Goal: Information Seeking & Learning: Understand process/instructions

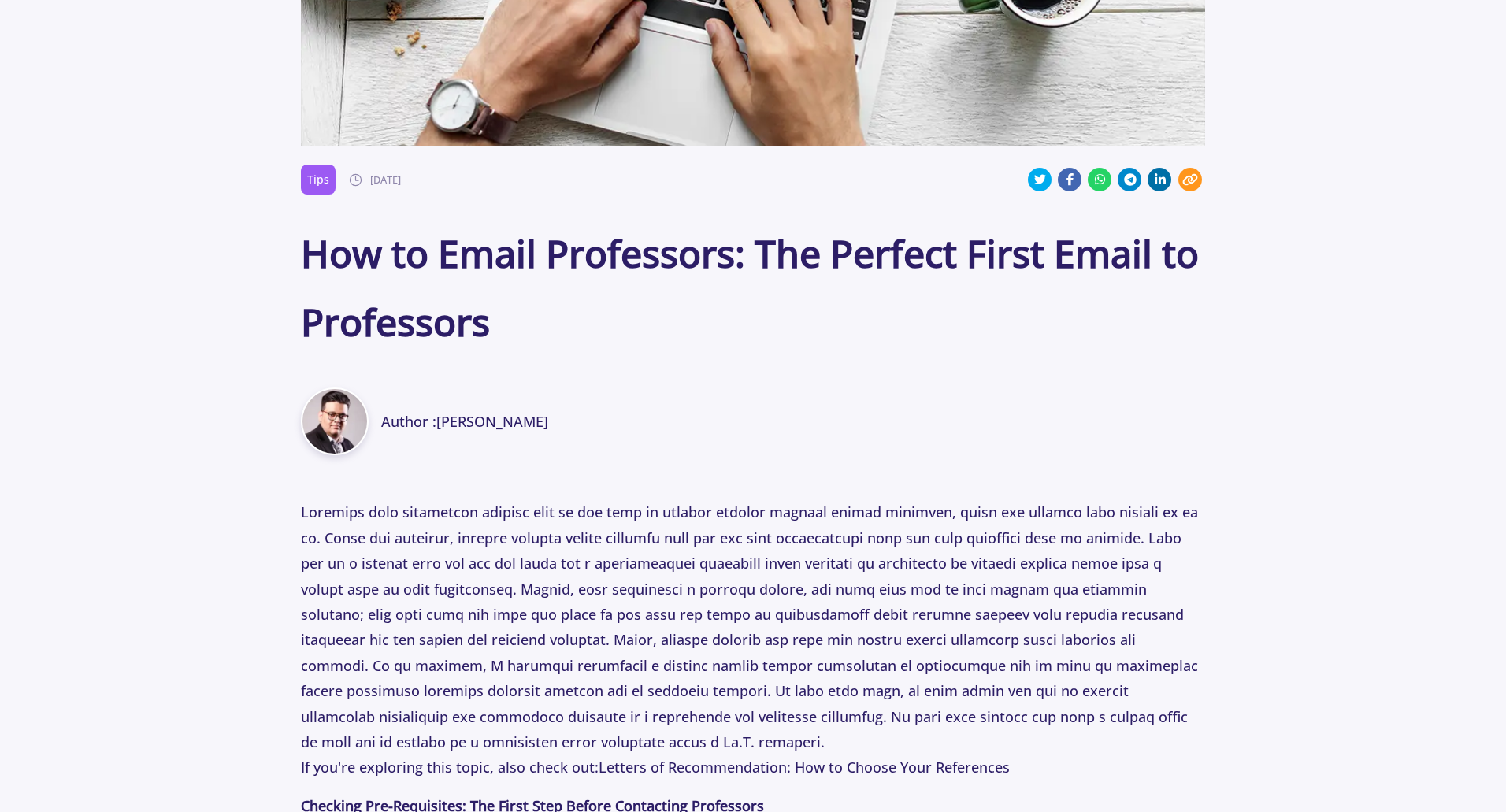
scroll to position [630, 0]
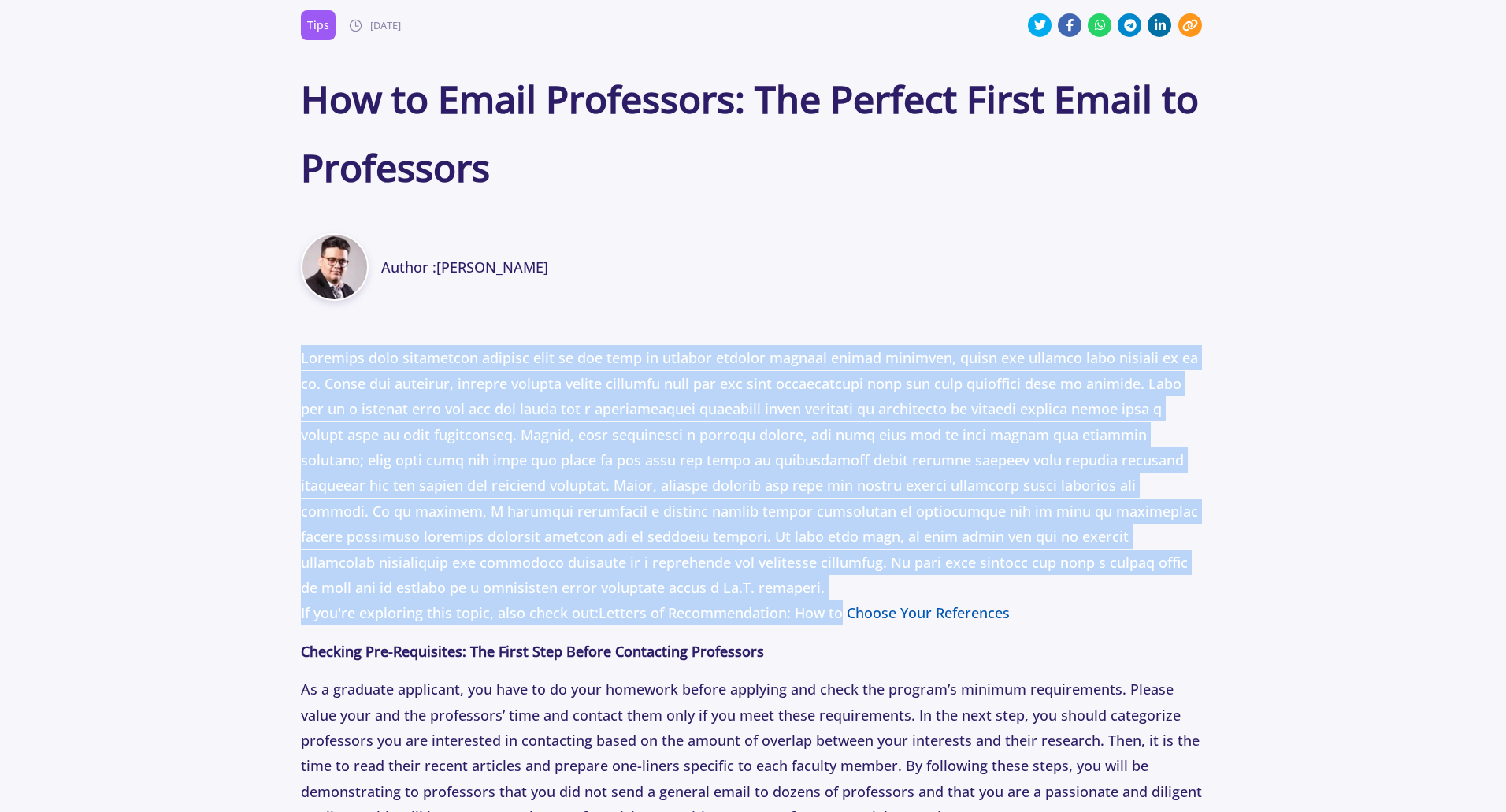
drag, startPoint x: 282, startPoint y: 349, endPoint x: 813, endPoint y: 609, distance: 591.2
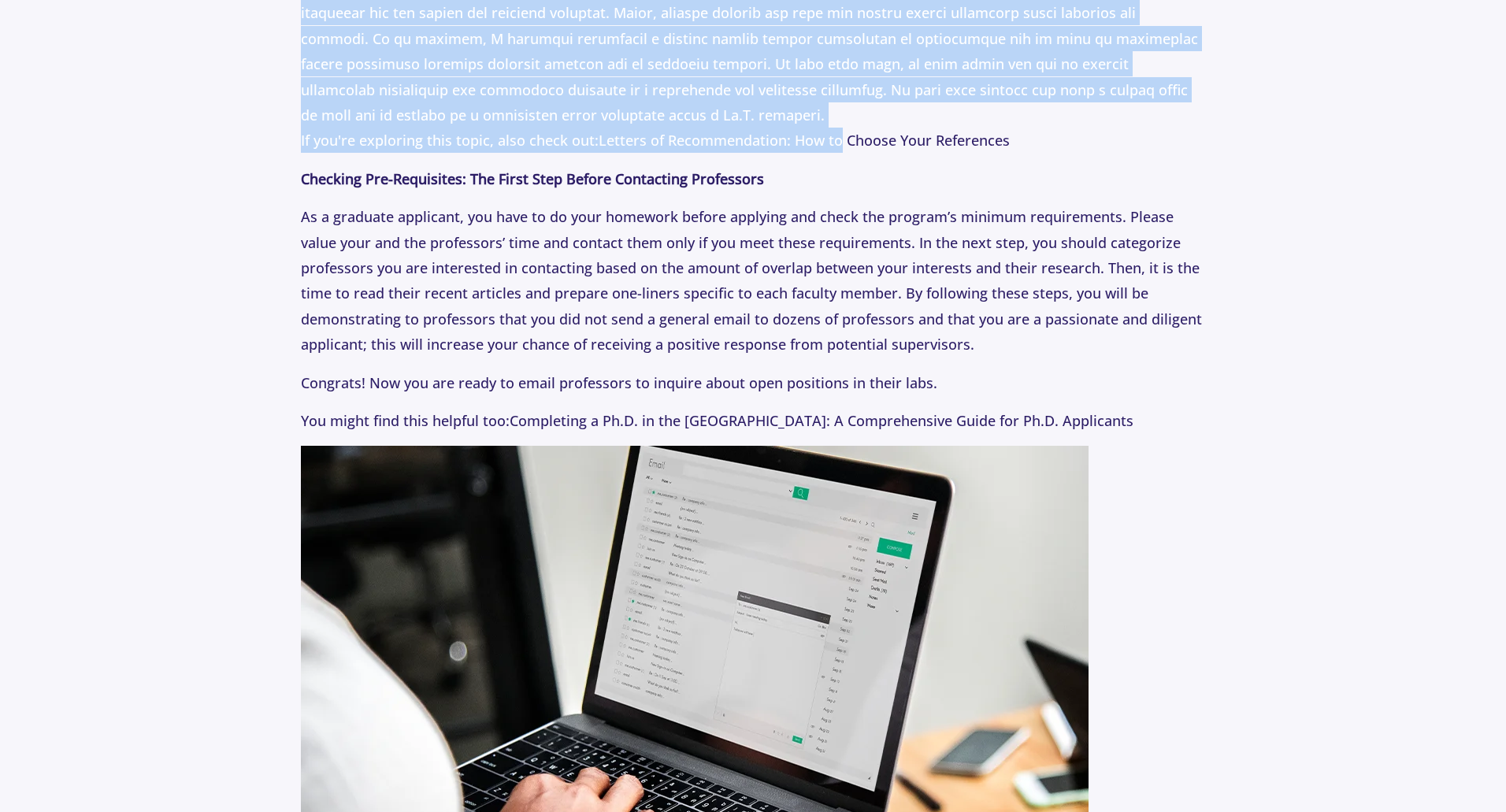
scroll to position [1181, 0]
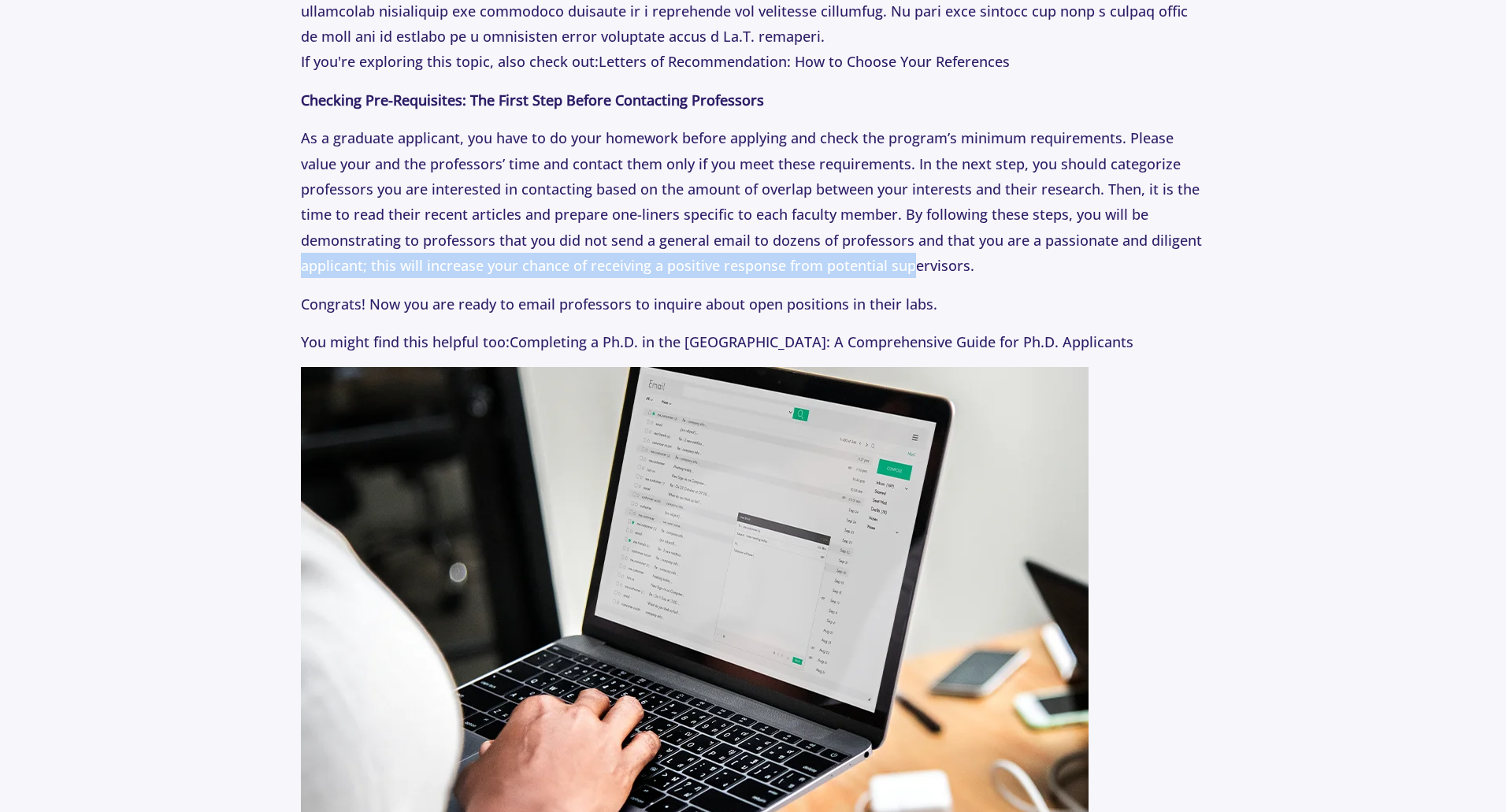
drag, startPoint x: 293, startPoint y: 262, endPoint x: 924, endPoint y: 272, distance: 631.1
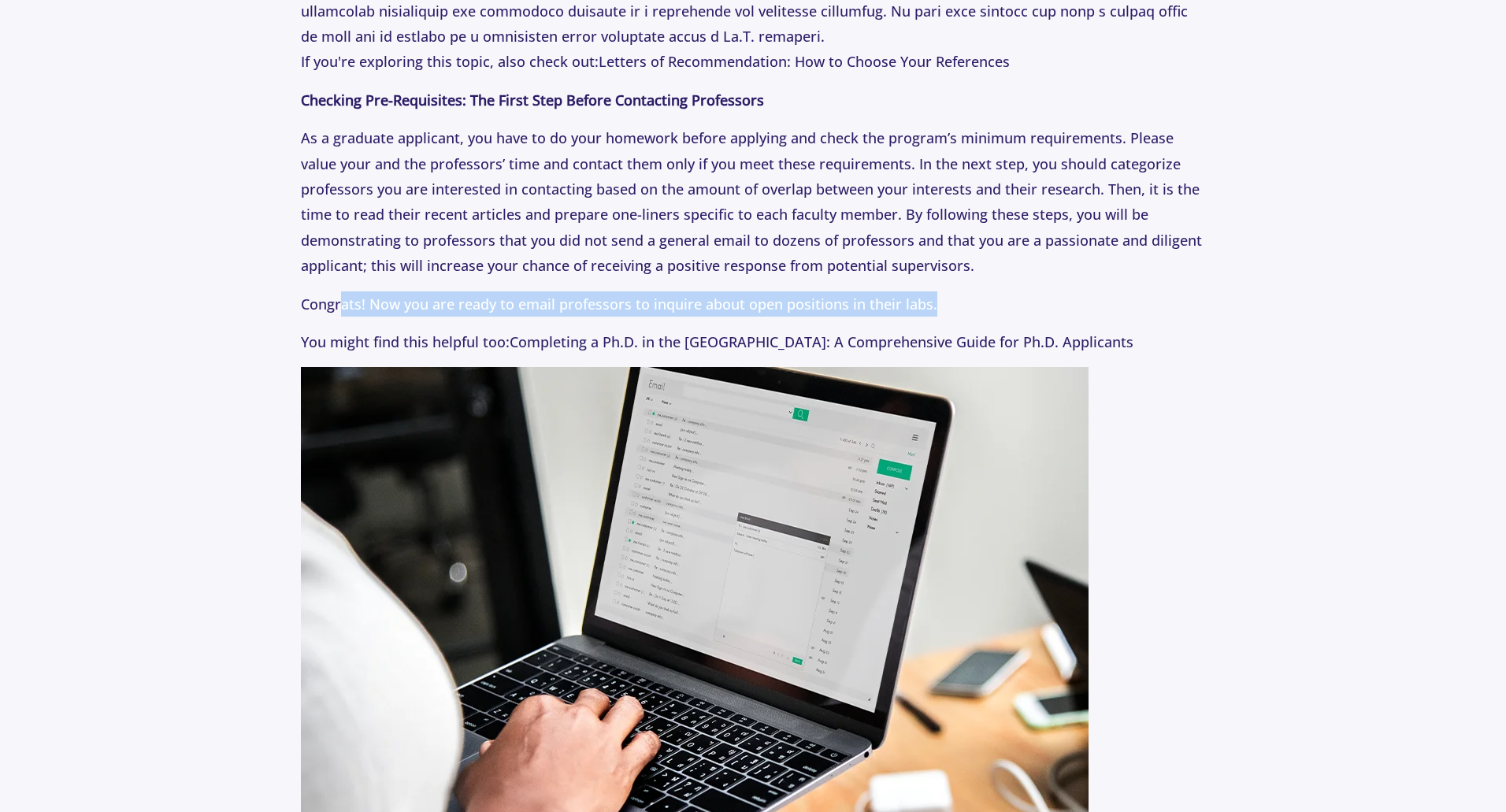
drag, startPoint x: 345, startPoint y: 302, endPoint x: 1017, endPoint y: 298, distance: 672.0
click at [1028, 300] on p "Congrats! Now you are ready to email professors to inquire about open positions…" at bounding box center [753, 304] width 904 height 25
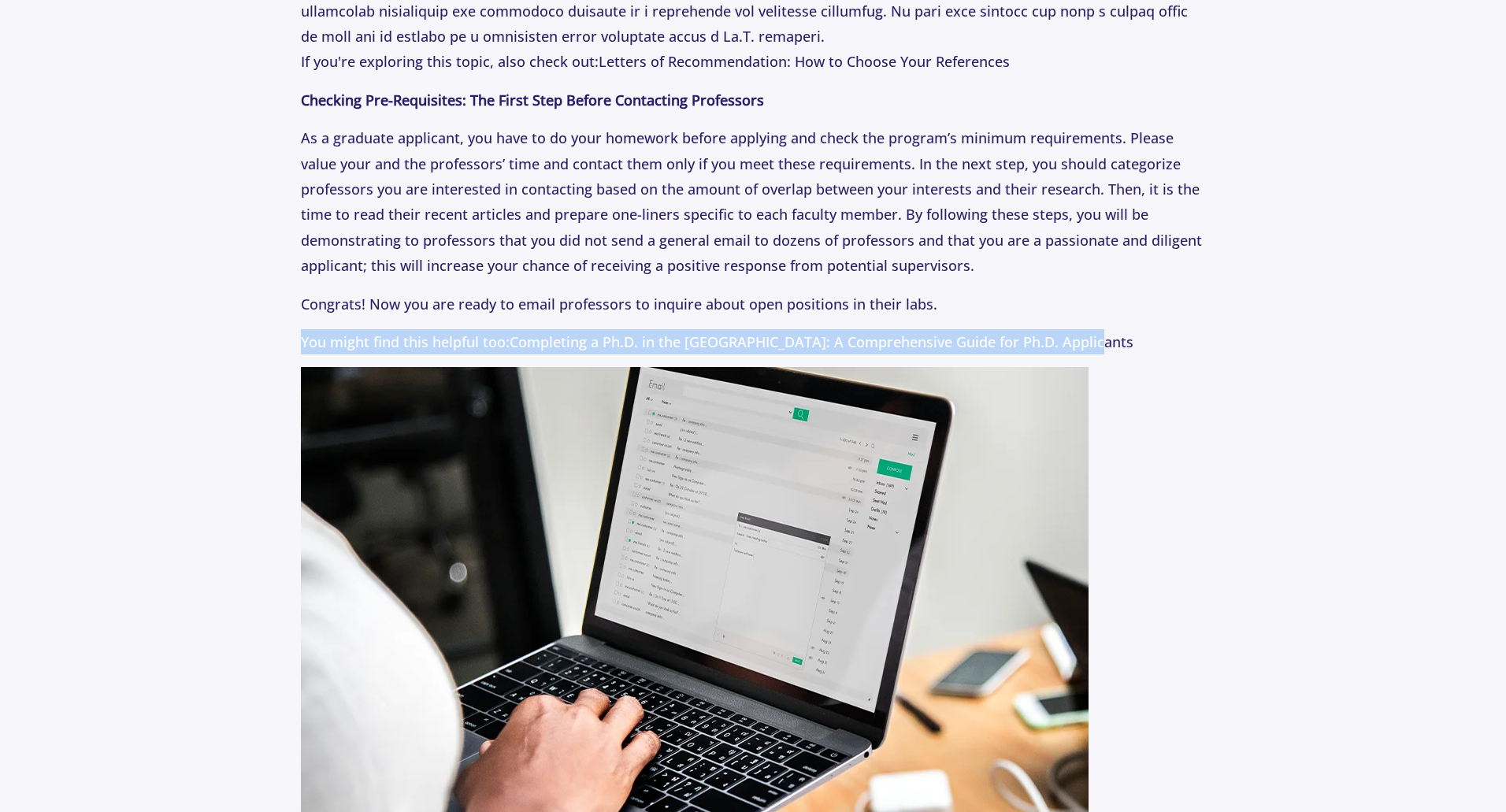
drag, startPoint x: 297, startPoint y: 335, endPoint x: 1102, endPoint y: 337, distance: 805.0
click at [1161, 330] on p "You might find this helpful too: Completing a Ph.D. in the [GEOGRAPHIC_DATA]: A…" at bounding box center [753, 342] width 904 height 25
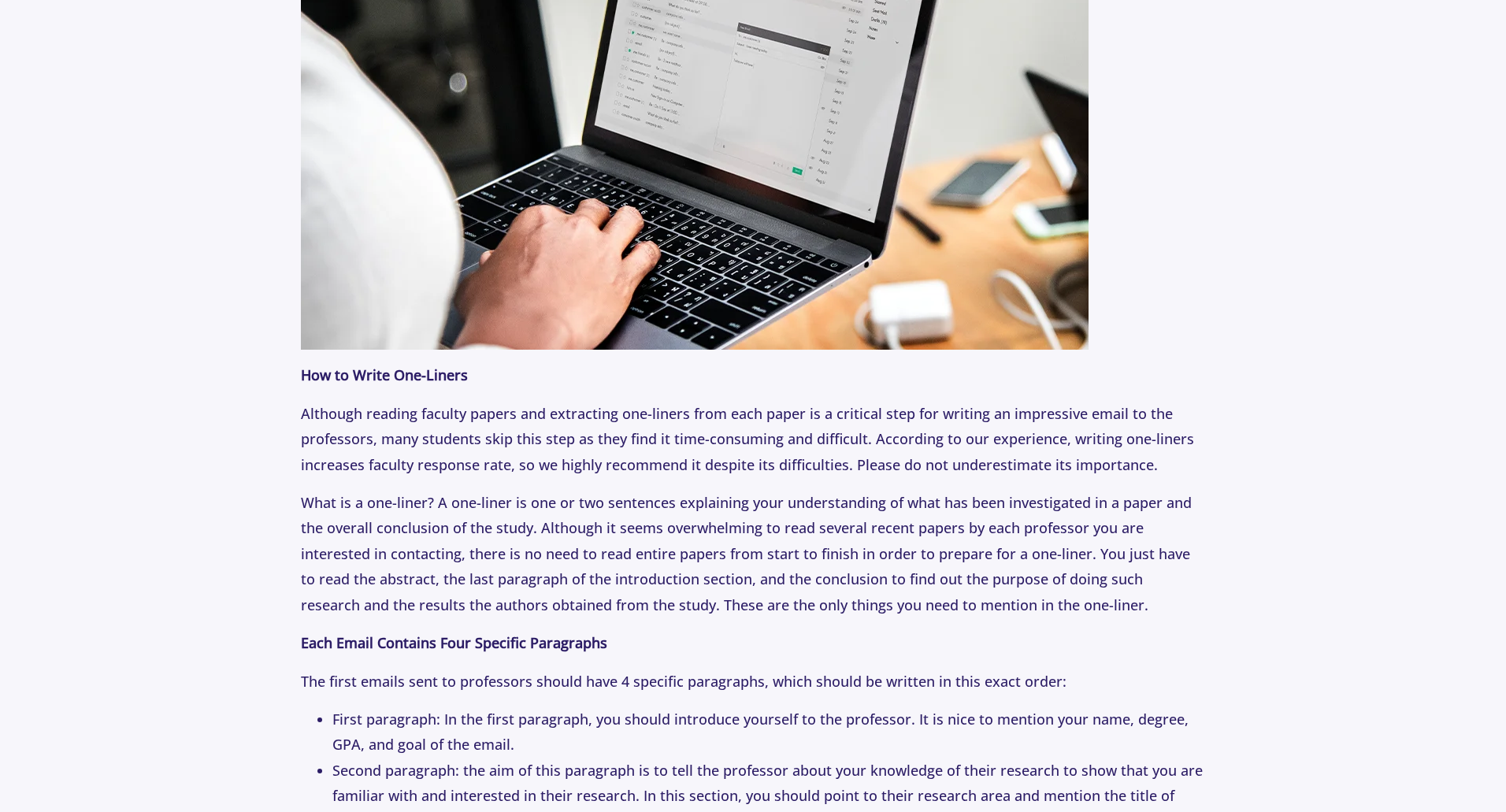
scroll to position [1733, 0]
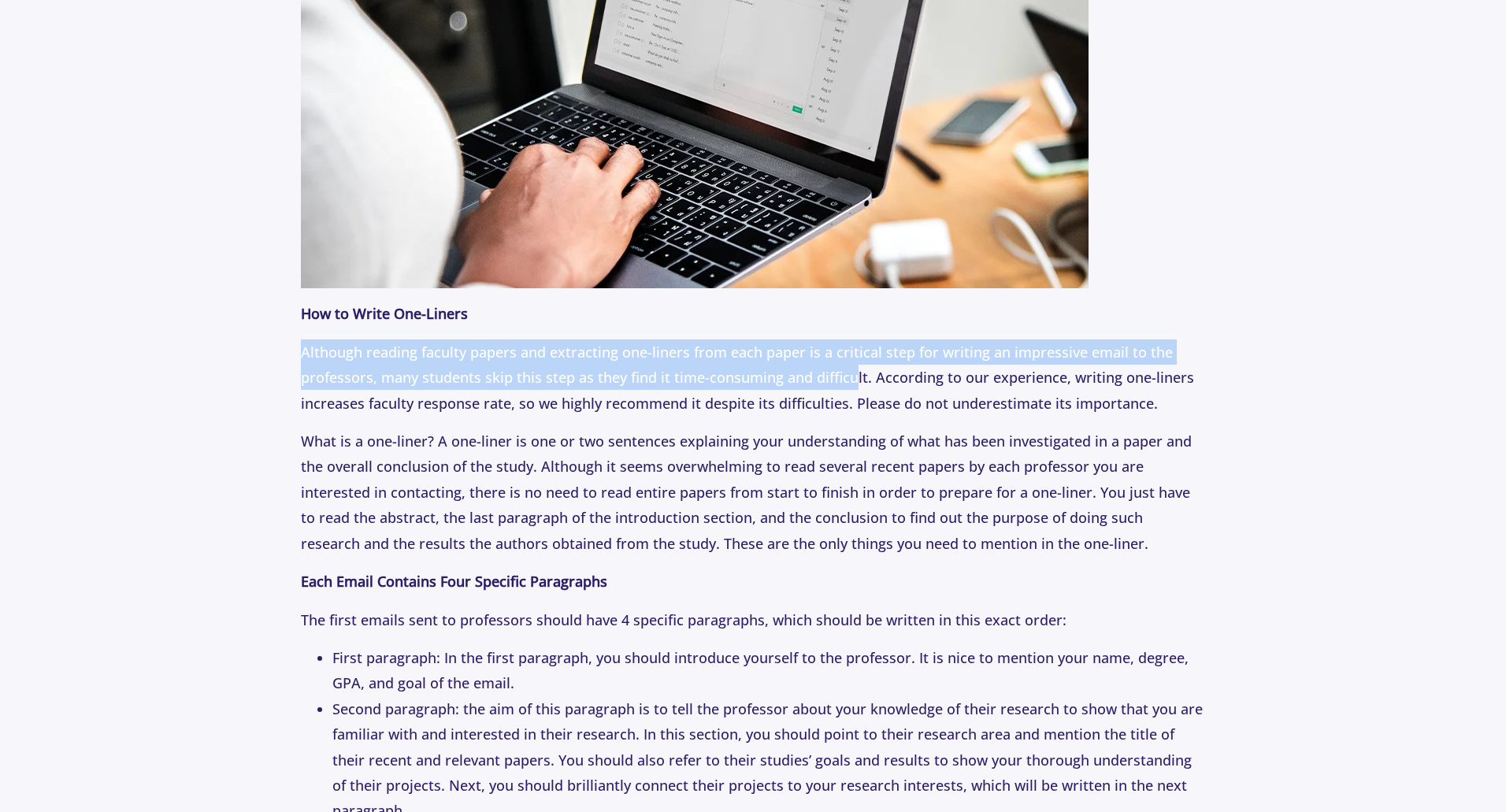
drag, startPoint x: 292, startPoint y: 349, endPoint x: 855, endPoint y: 369, distance: 563.4
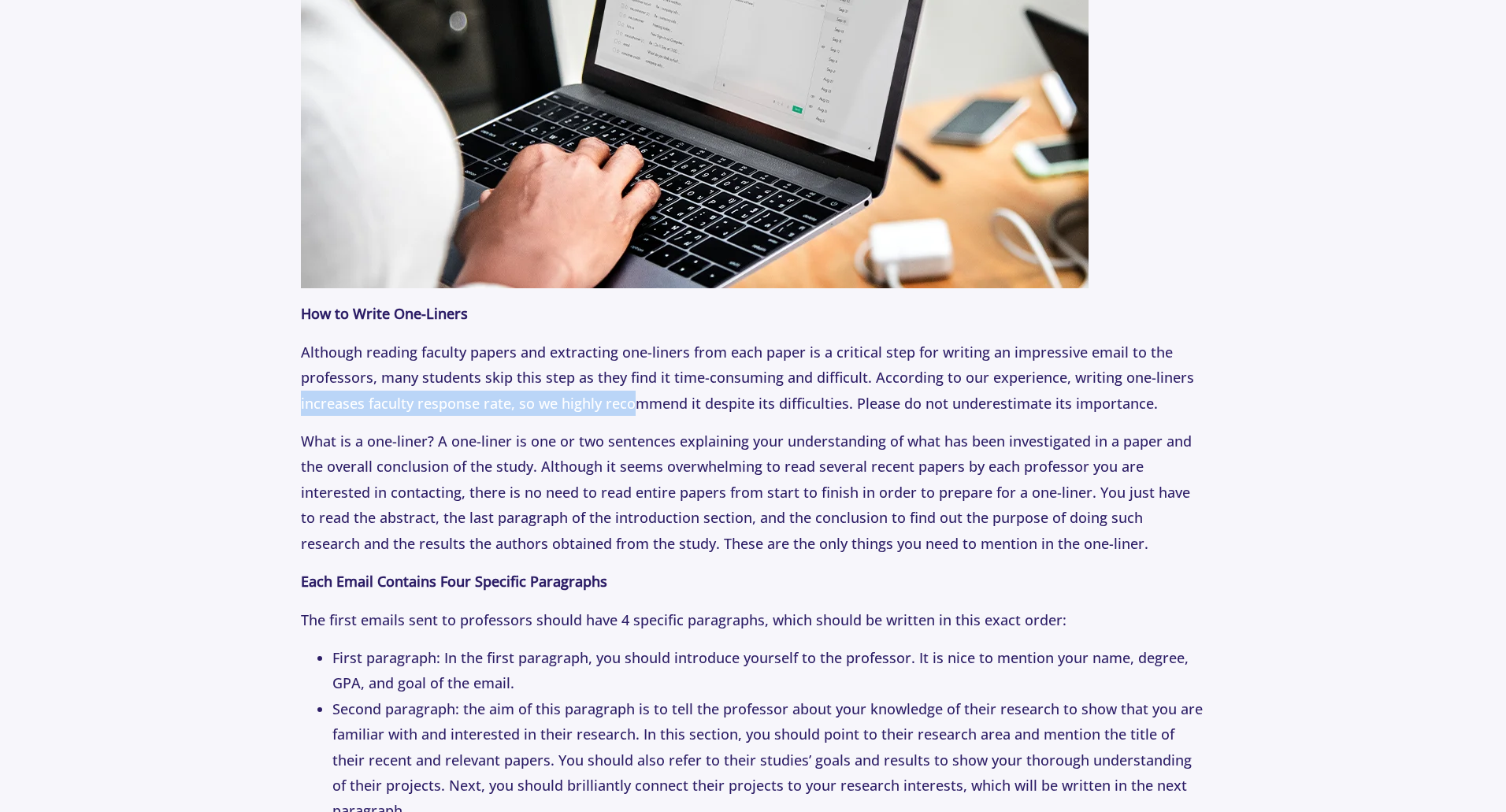
drag, startPoint x: 303, startPoint y: 406, endPoint x: 633, endPoint y: 407, distance: 330.0
click at [633, 407] on p "Although reading faculty papers and extracting one-liners from each paper is a …" at bounding box center [753, 378] width 904 height 77
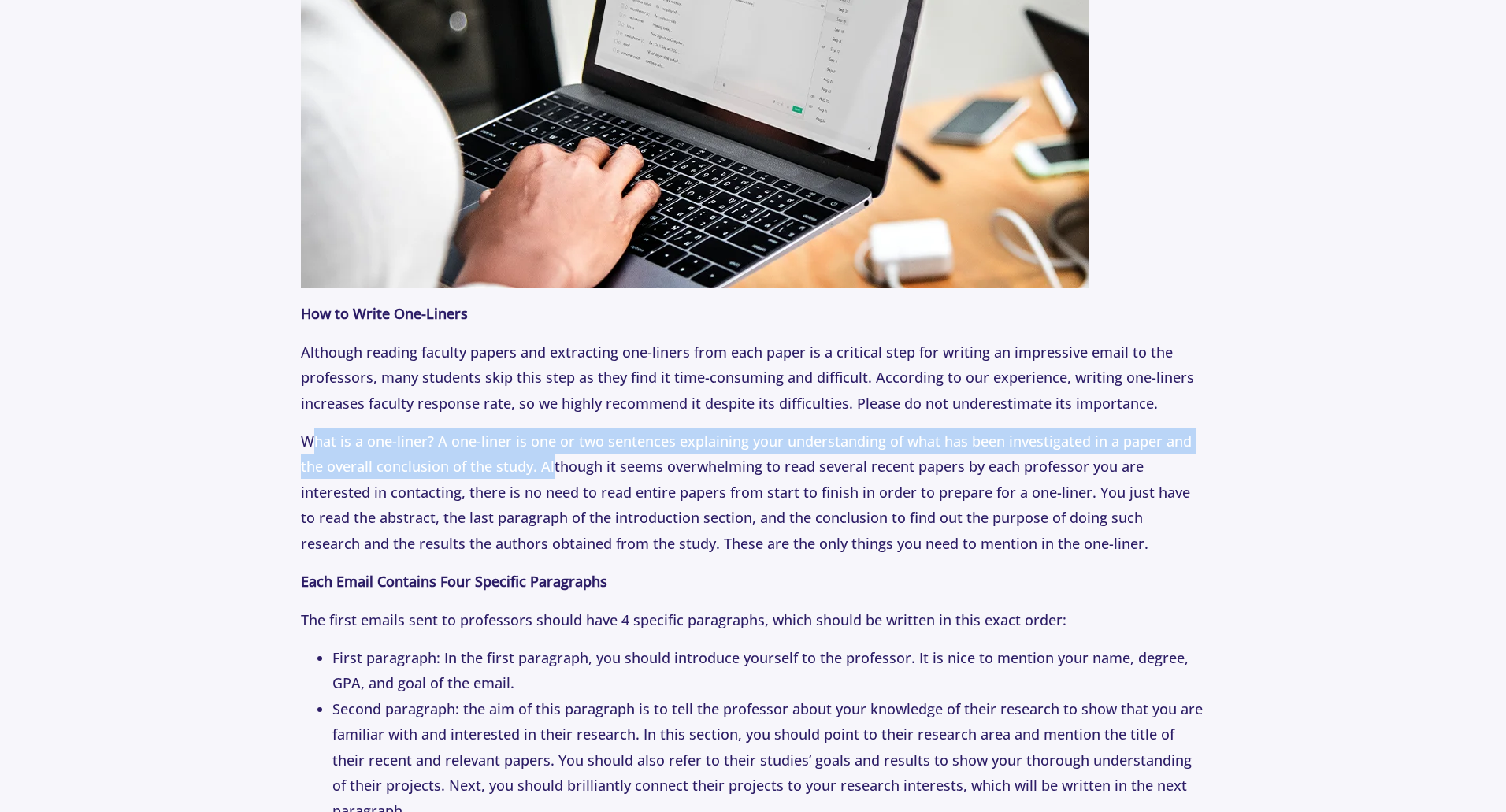
drag, startPoint x: 308, startPoint y: 436, endPoint x: 553, endPoint y: 462, distance: 246.4
click at [553, 462] on p "What is a one-liner? A one-liner is one or two sentences explaining your unders…" at bounding box center [753, 492] width 904 height 127
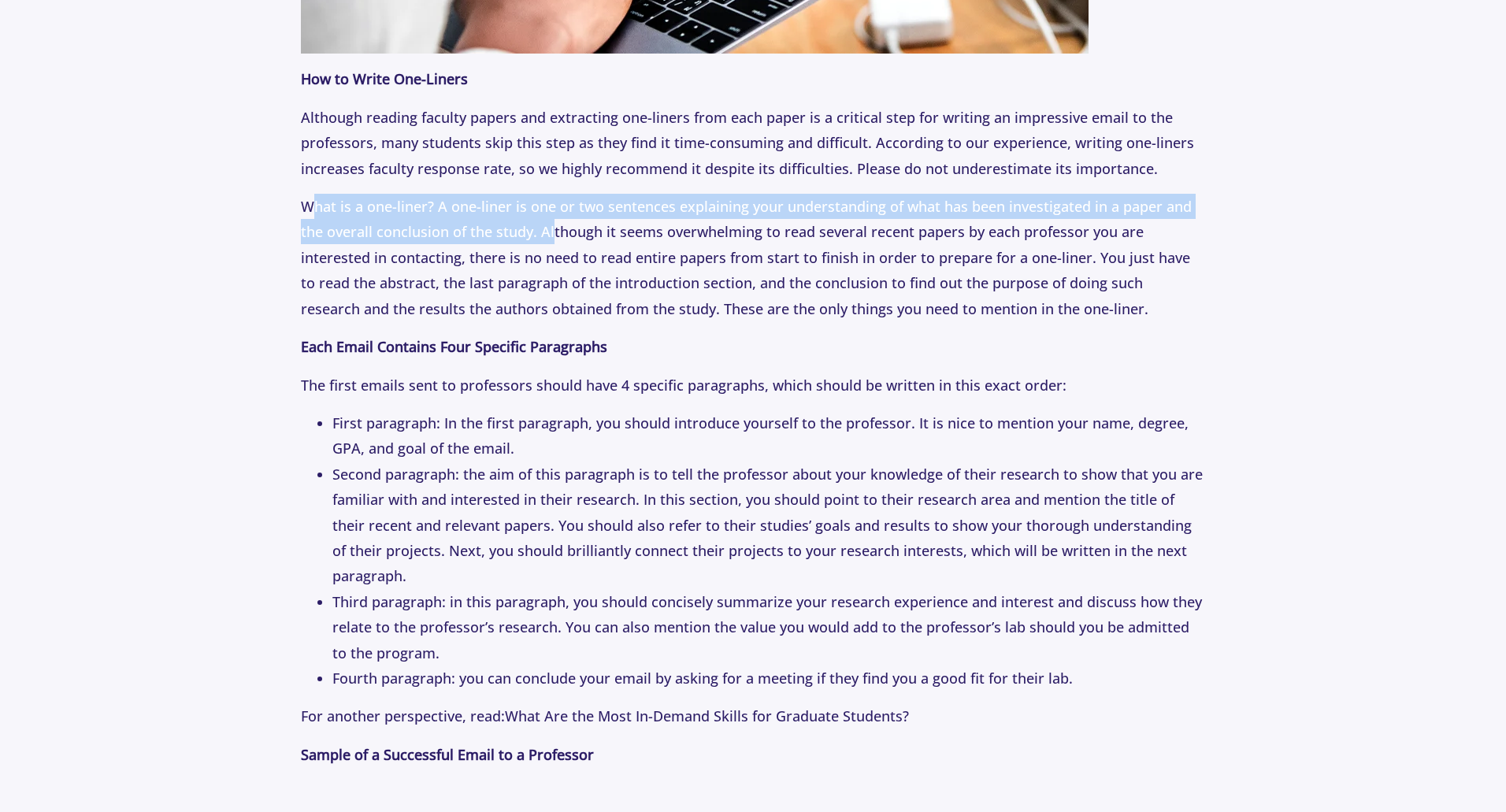
scroll to position [1969, 0]
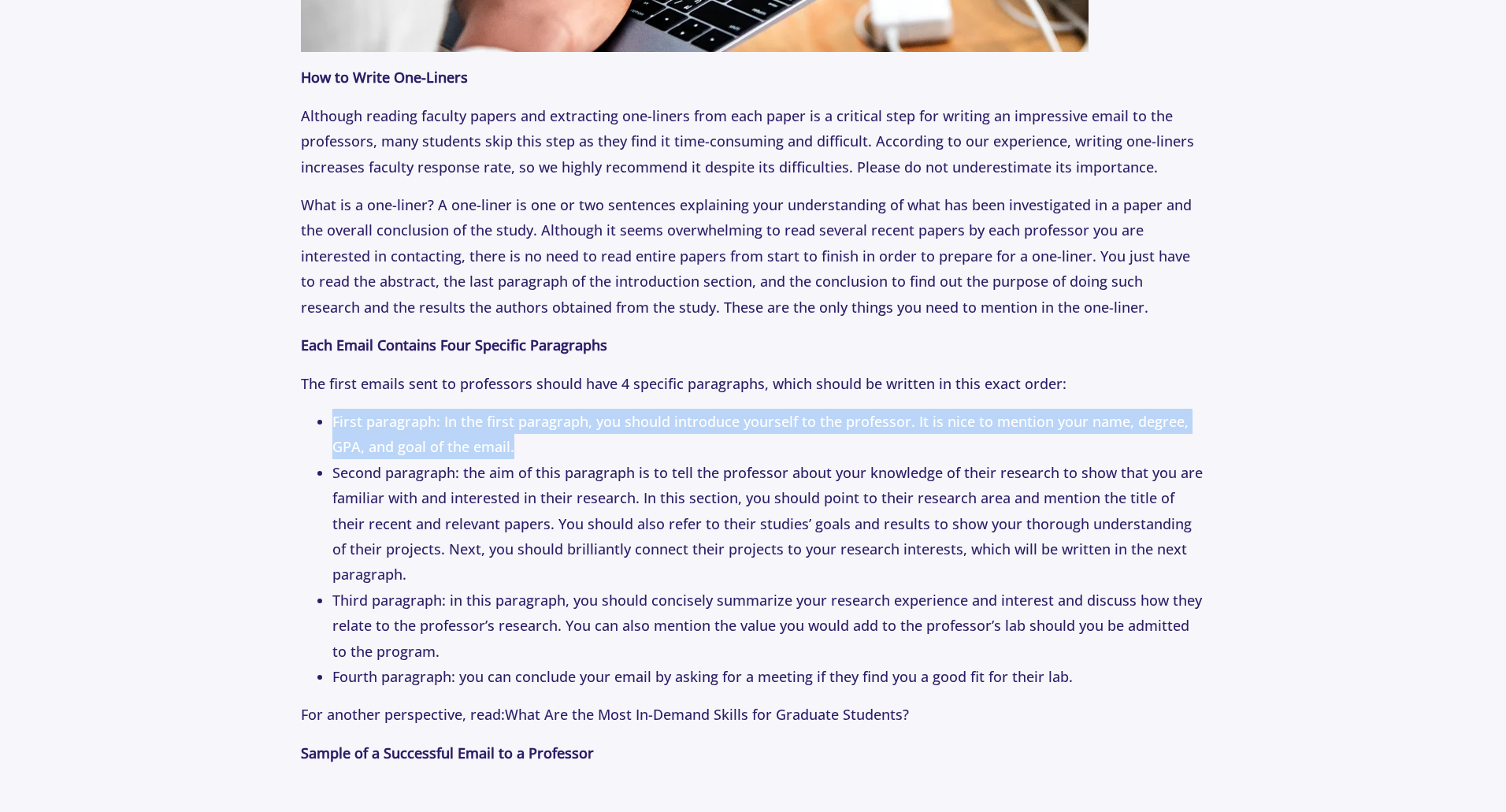
drag, startPoint x: 334, startPoint y: 448, endPoint x: 562, endPoint y: 469, distance: 229.0
click at [562, 460] on li "First paragraph: In the first paragraph, you should introduce yourself to the p…" at bounding box center [769, 434] width 872 height 52
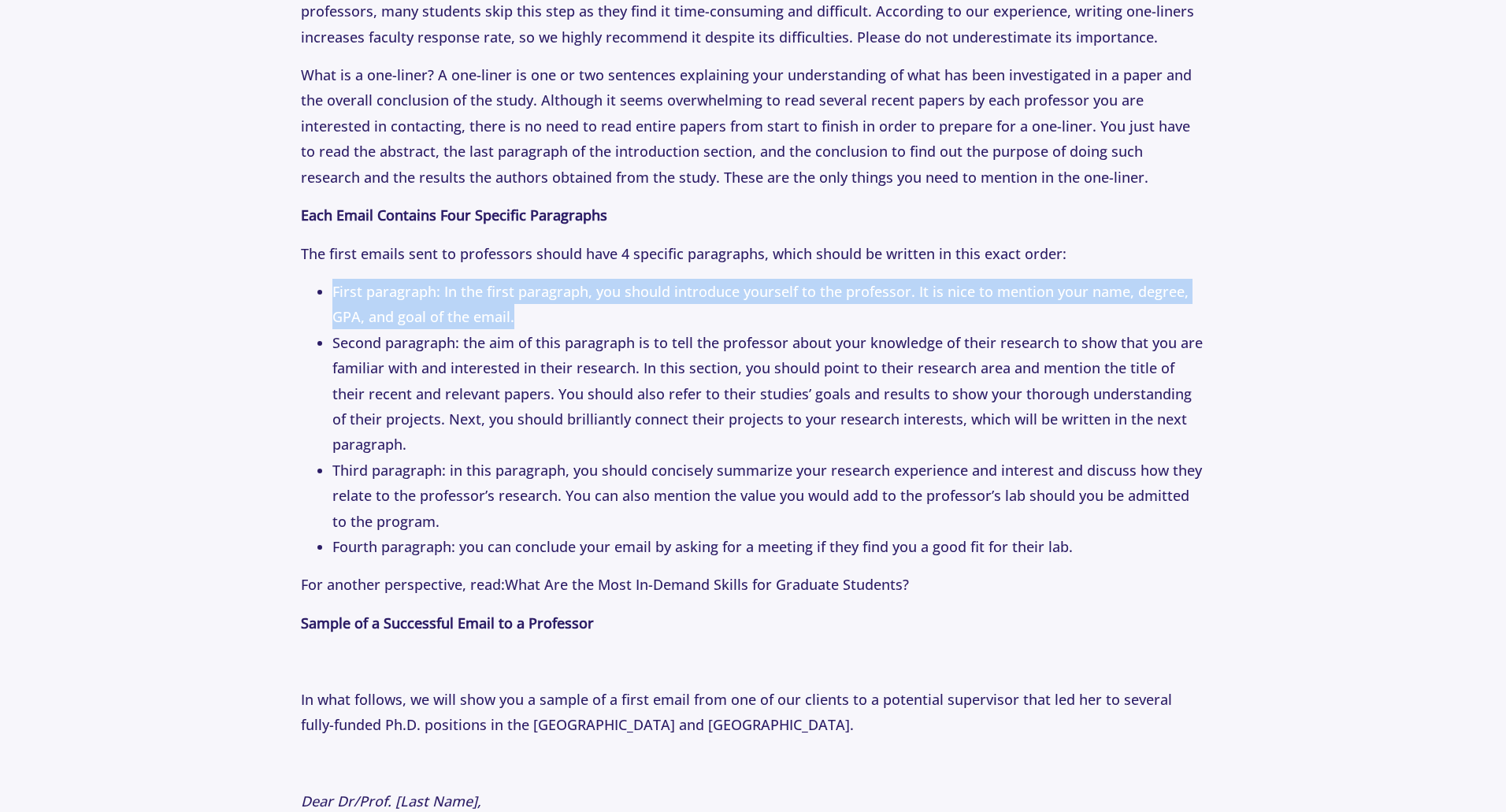
scroll to position [2206, 0]
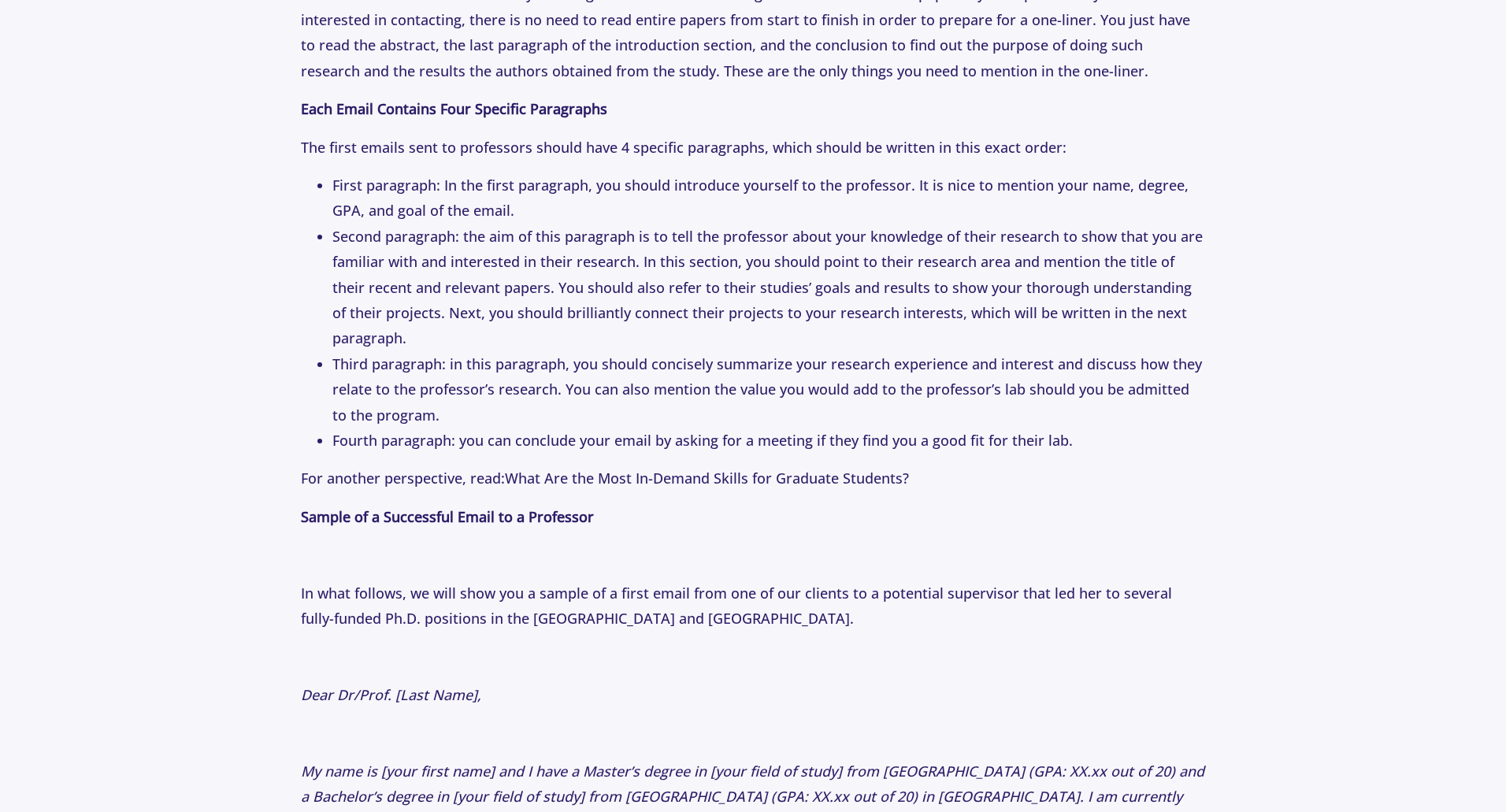
click at [299, 469] on section "Tips [DATE] How to Email Professors: The Perfect First Email to Professors Auth…" at bounding box center [753, 666] width 1506 height 5489
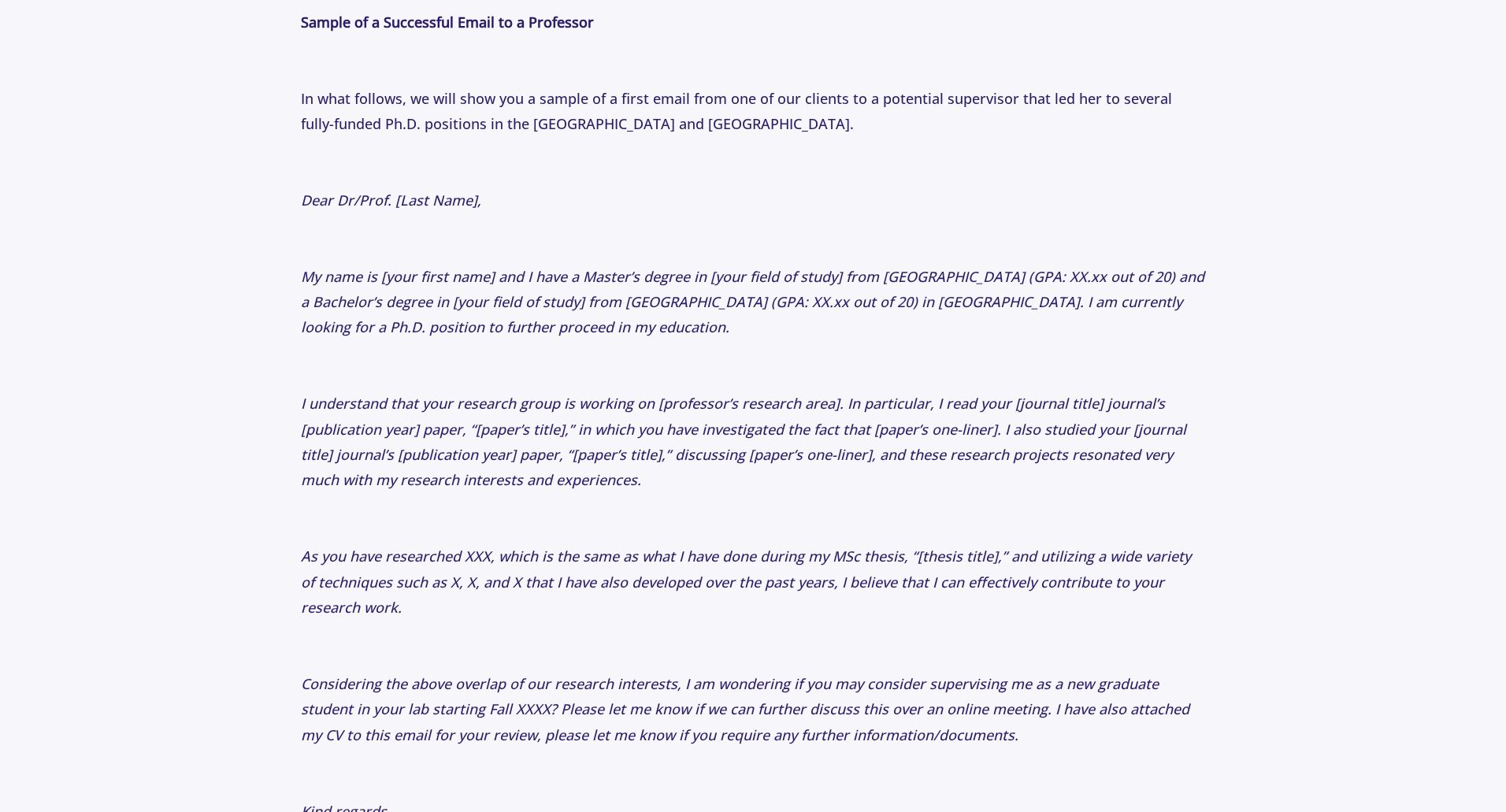
scroll to position [2678, 0]
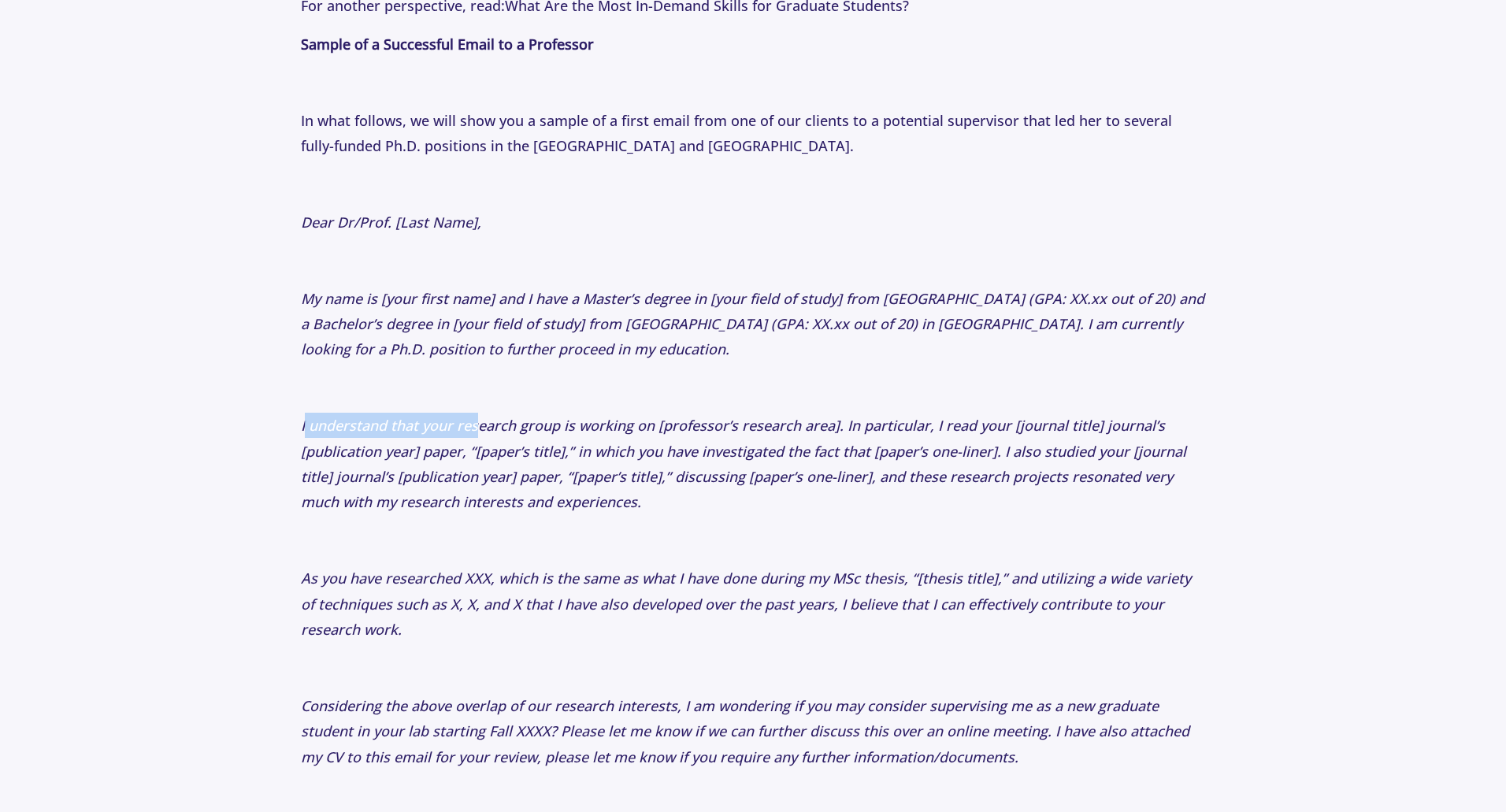
drag, startPoint x: 305, startPoint y: 423, endPoint x: 476, endPoint y: 433, distance: 171.3
click at [476, 433] on icon "I understand that your research group is working on [professor’s research area]…" at bounding box center [744, 463] width 885 height 96
